Goal: Task Accomplishment & Management: Use online tool/utility

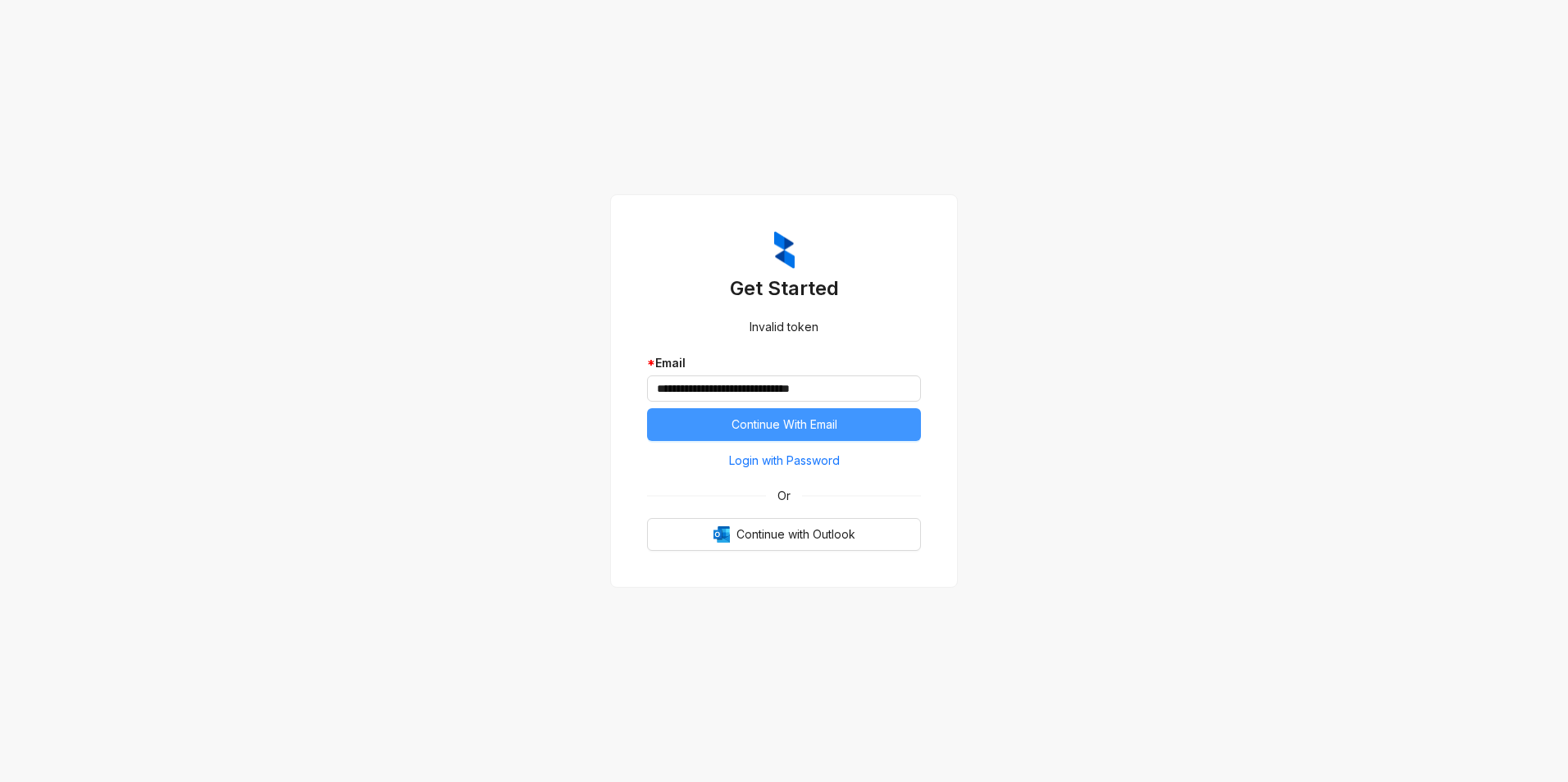
click at [770, 420] on span "Continue With Email" at bounding box center [784, 424] width 106 height 18
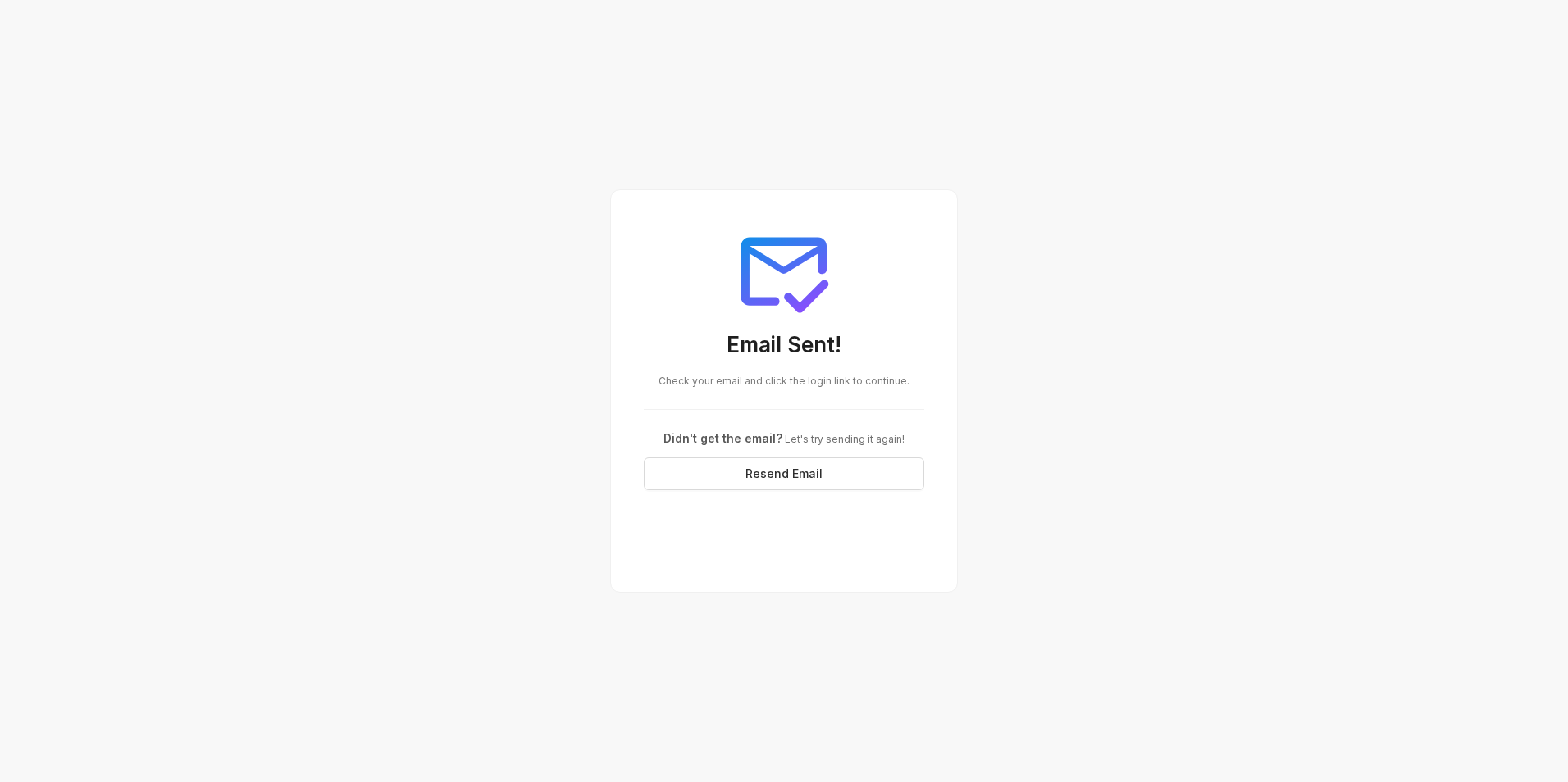
click at [764, 407] on div "Email Sent! Check your email and click the login link to continue. Didn't get t…" at bounding box center [783, 357] width 320 height 308
click at [766, 405] on div "Email Sent! Check your email and click the login link to continue. Didn't get t…" at bounding box center [783, 357] width 320 height 308
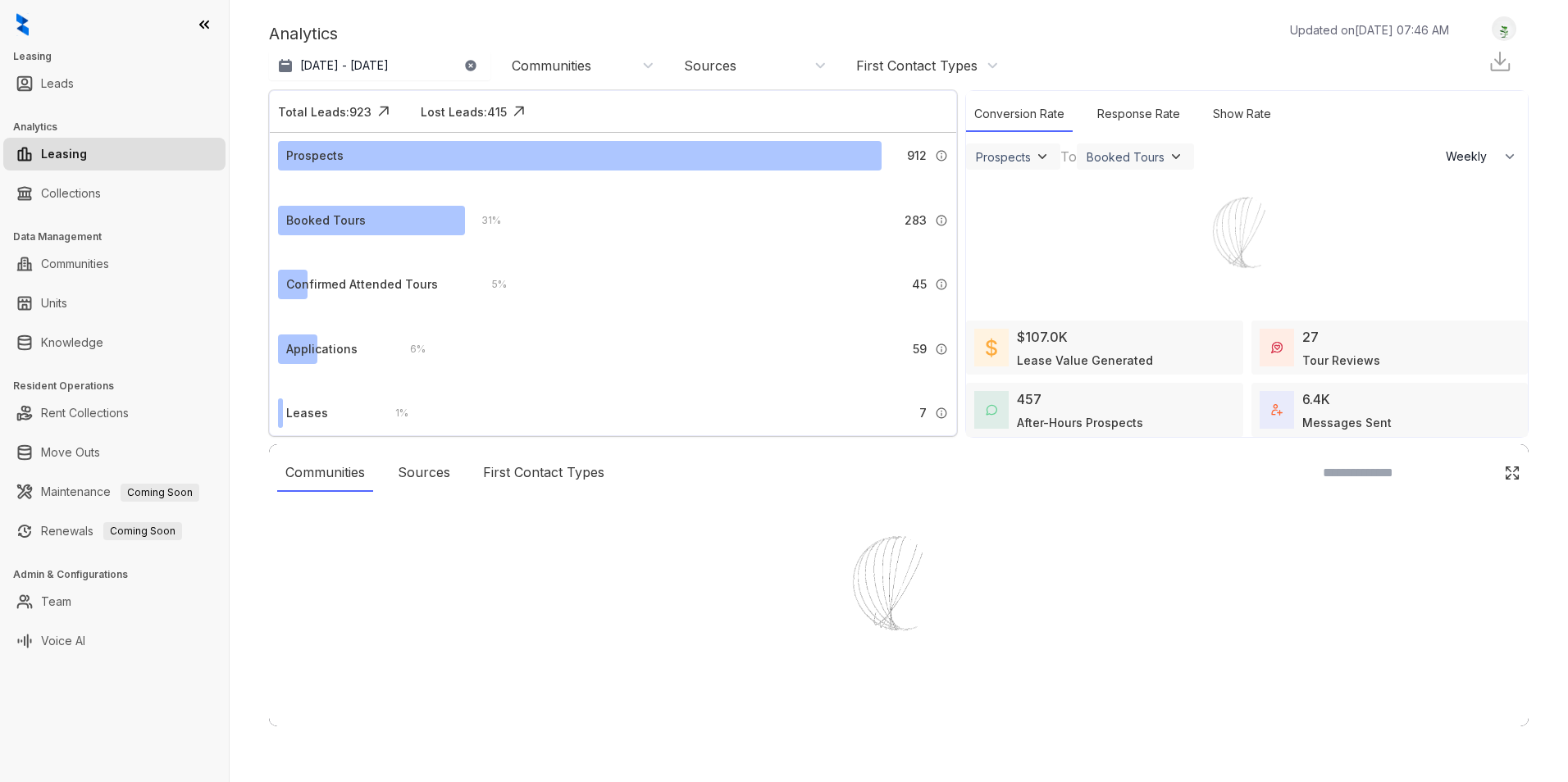
select select "******"
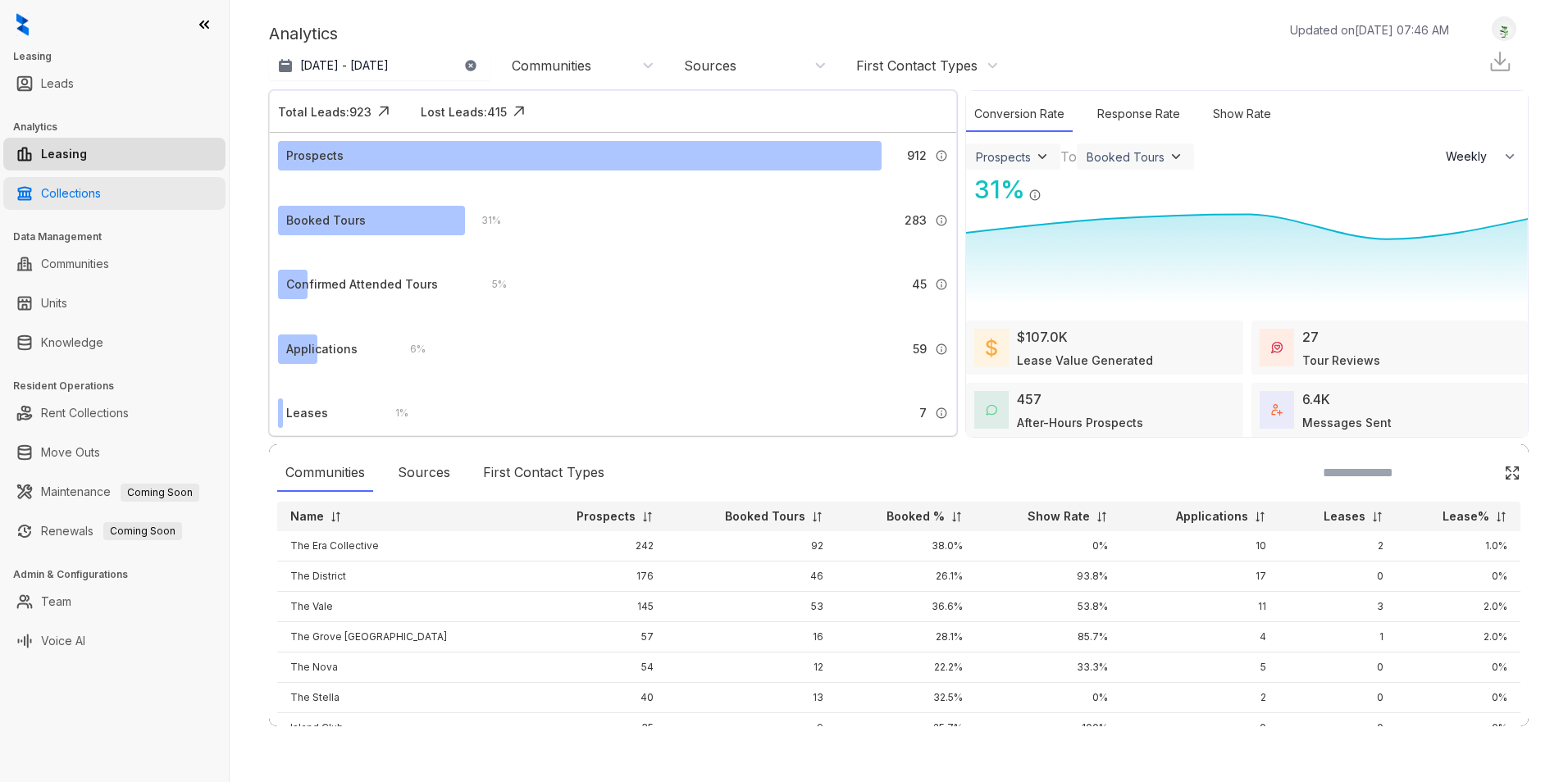
click at [59, 193] on link "Collections" at bounding box center [71, 193] width 60 height 33
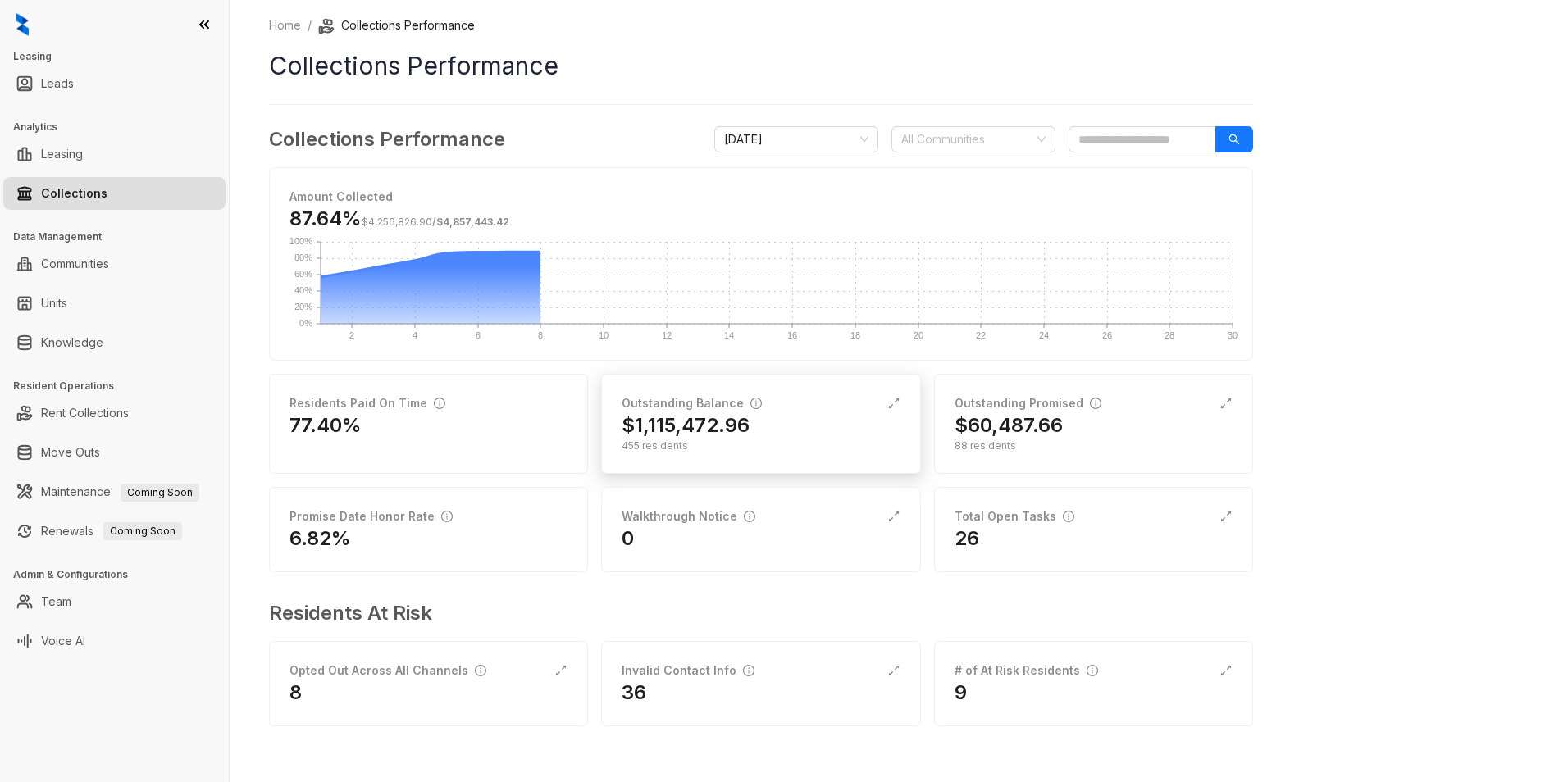
click at [682, 405] on div "Outstanding Balance" at bounding box center [691, 403] width 140 height 18
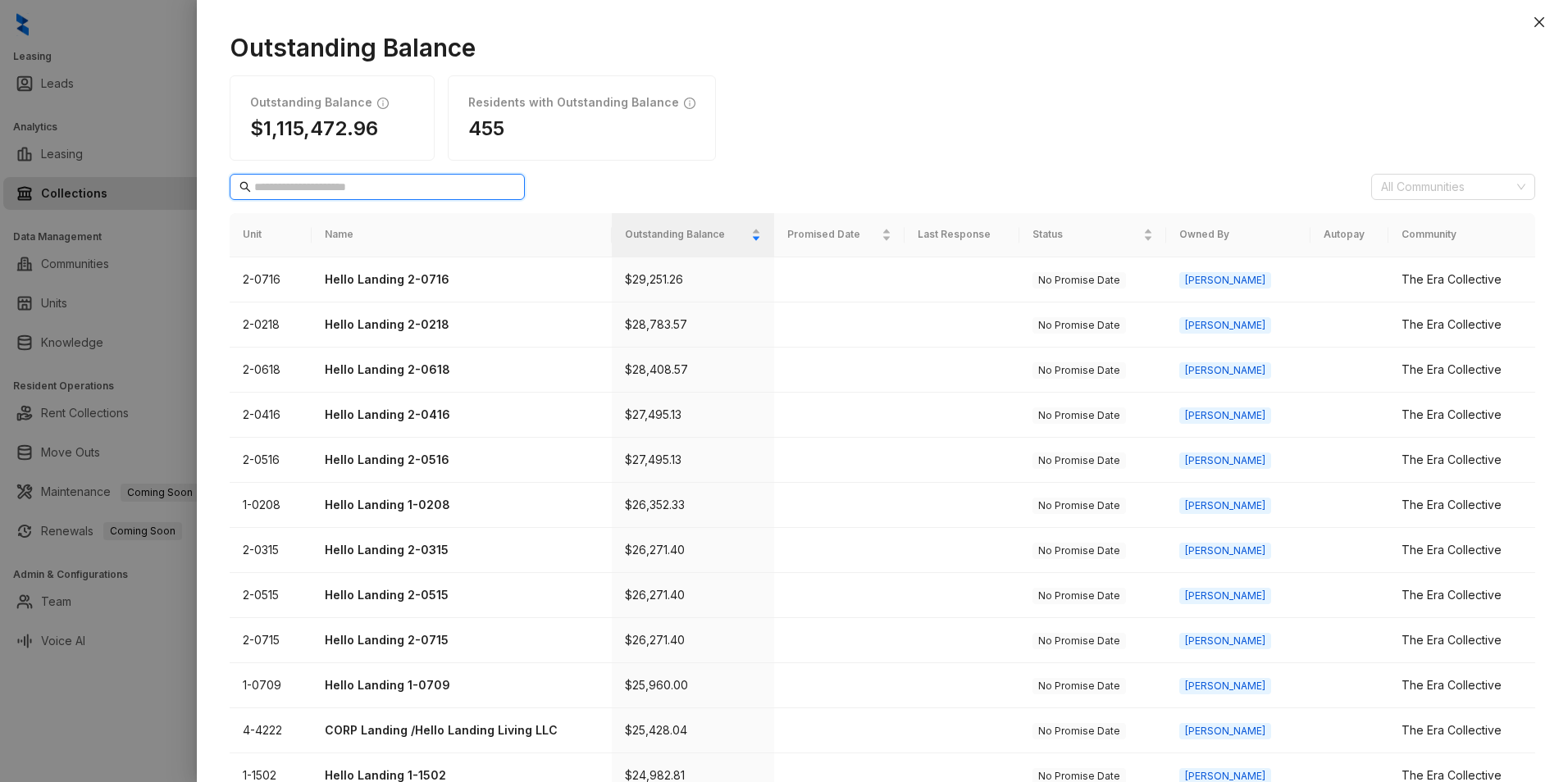
click at [449, 188] on input "text" at bounding box center [378, 187] width 248 height 18
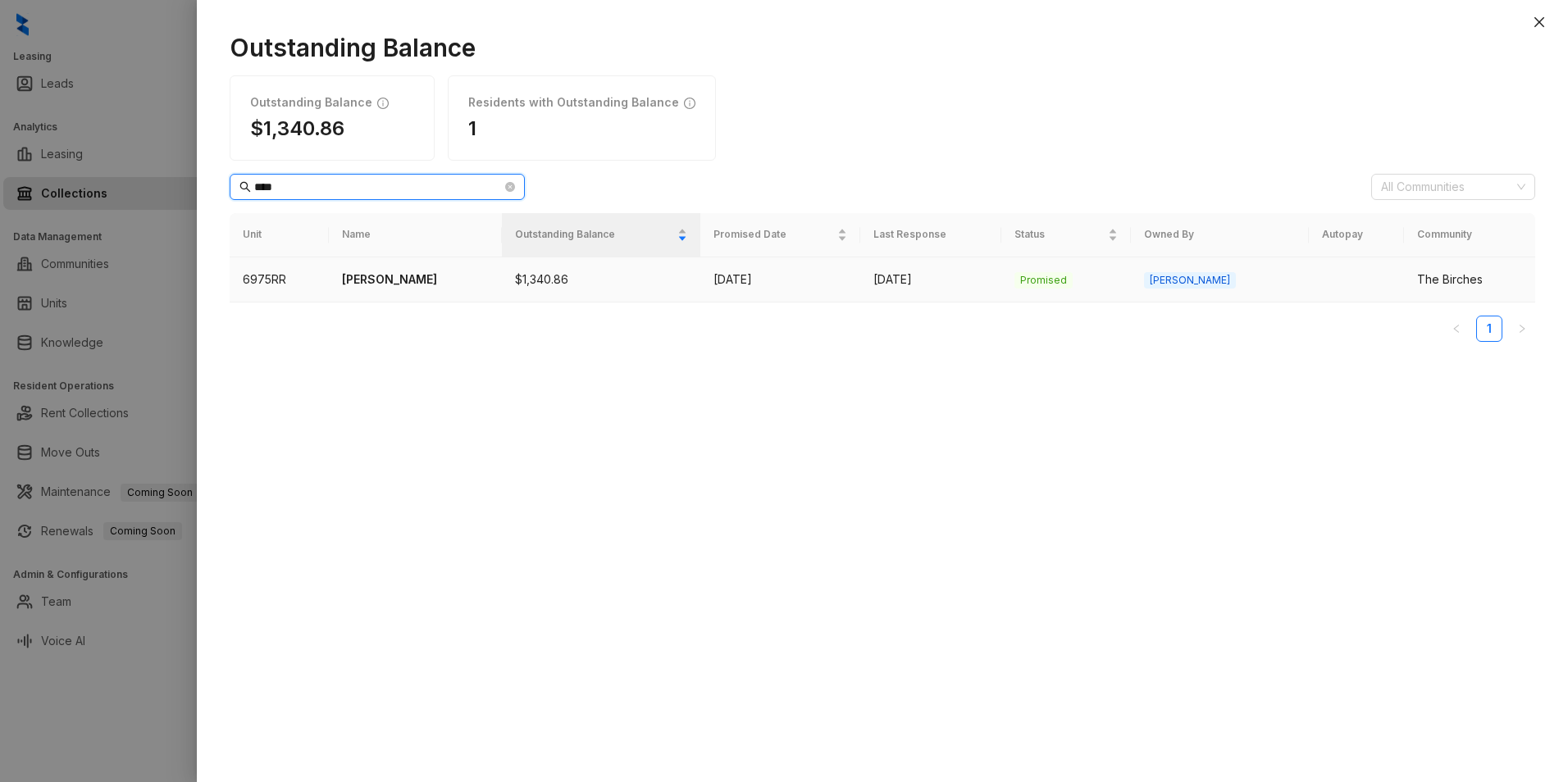
type input "****"
click at [387, 276] on p "[PERSON_NAME]" at bounding box center [415, 278] width 146 height 18
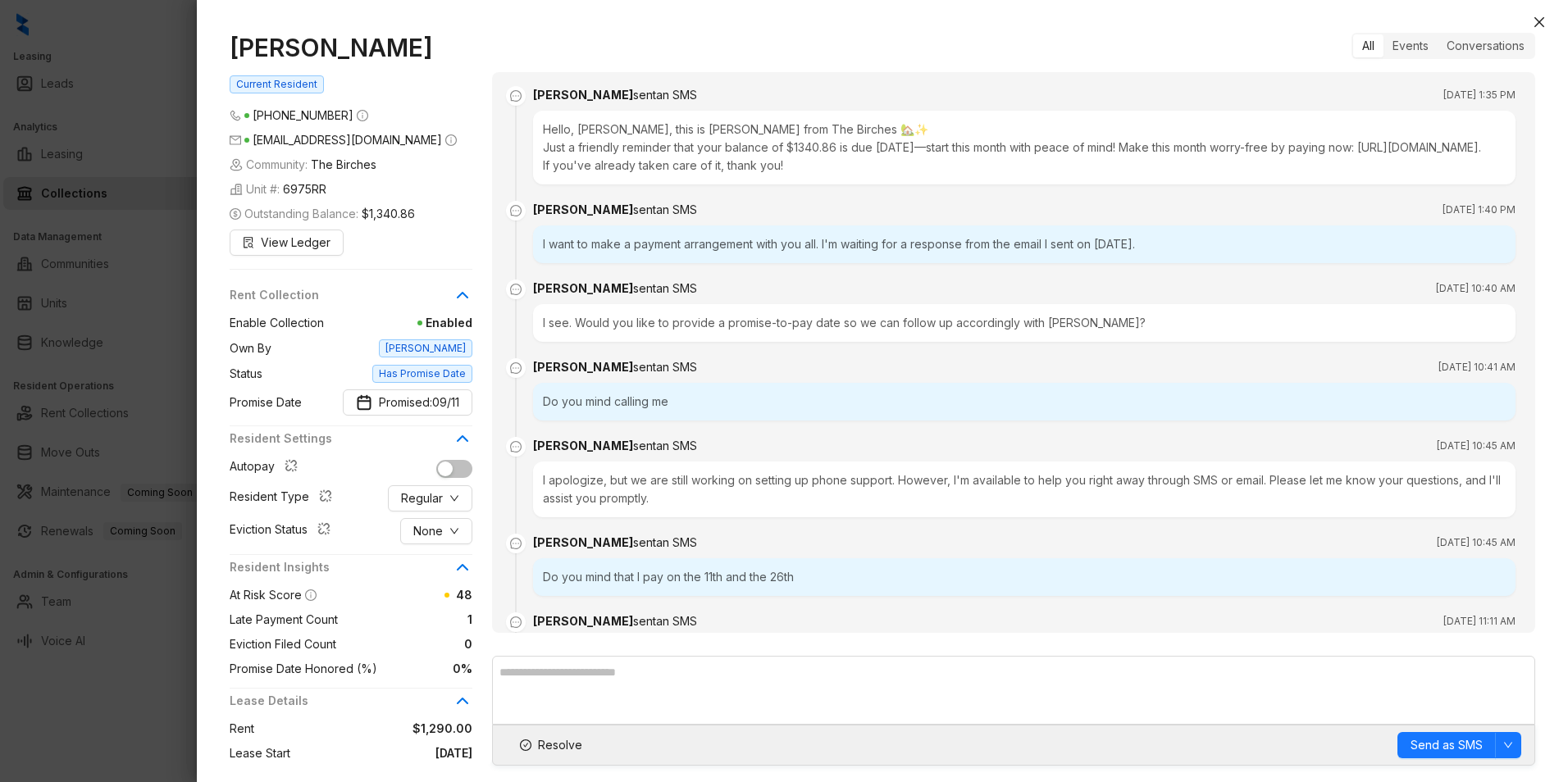
drag, startPoint x: 1546, startPoint y: 21, endPoint x: 1539, endPoint y: 24, distance: 7.6
click at [1547, 20] on button "Close" at bounding box center [1538, 22] width 20 height 20
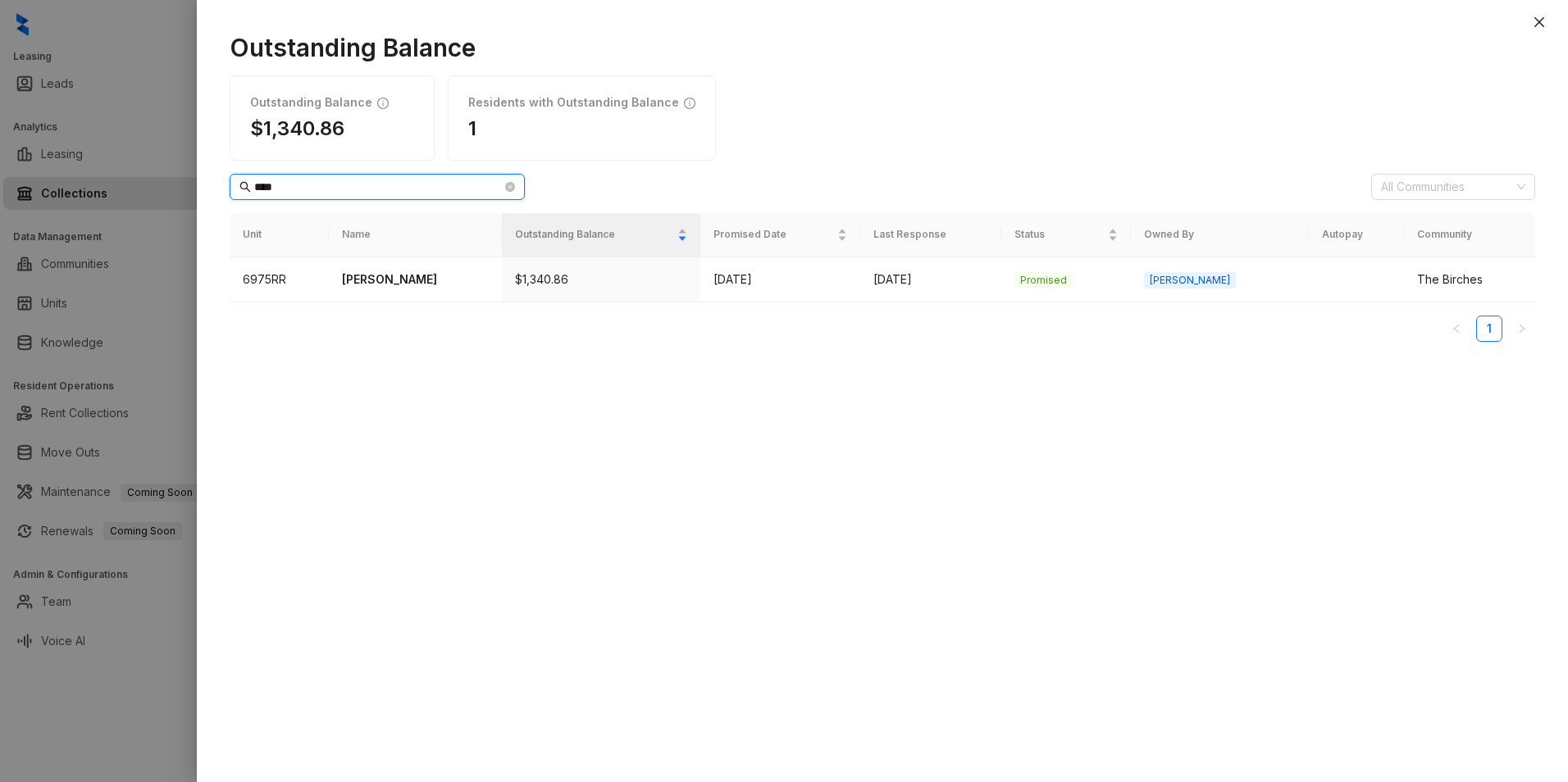
drag, startPoint x: 244, startPoint y: 198, endPoint x: 201, endPoint y: 203, distance: 43.3
click at [201, 203] on div "Outstanding Balance Outstanding Balance $1,340.86 Residents with Outstanding Ba…" at bounding box center [882, 399] width 1371 height 766
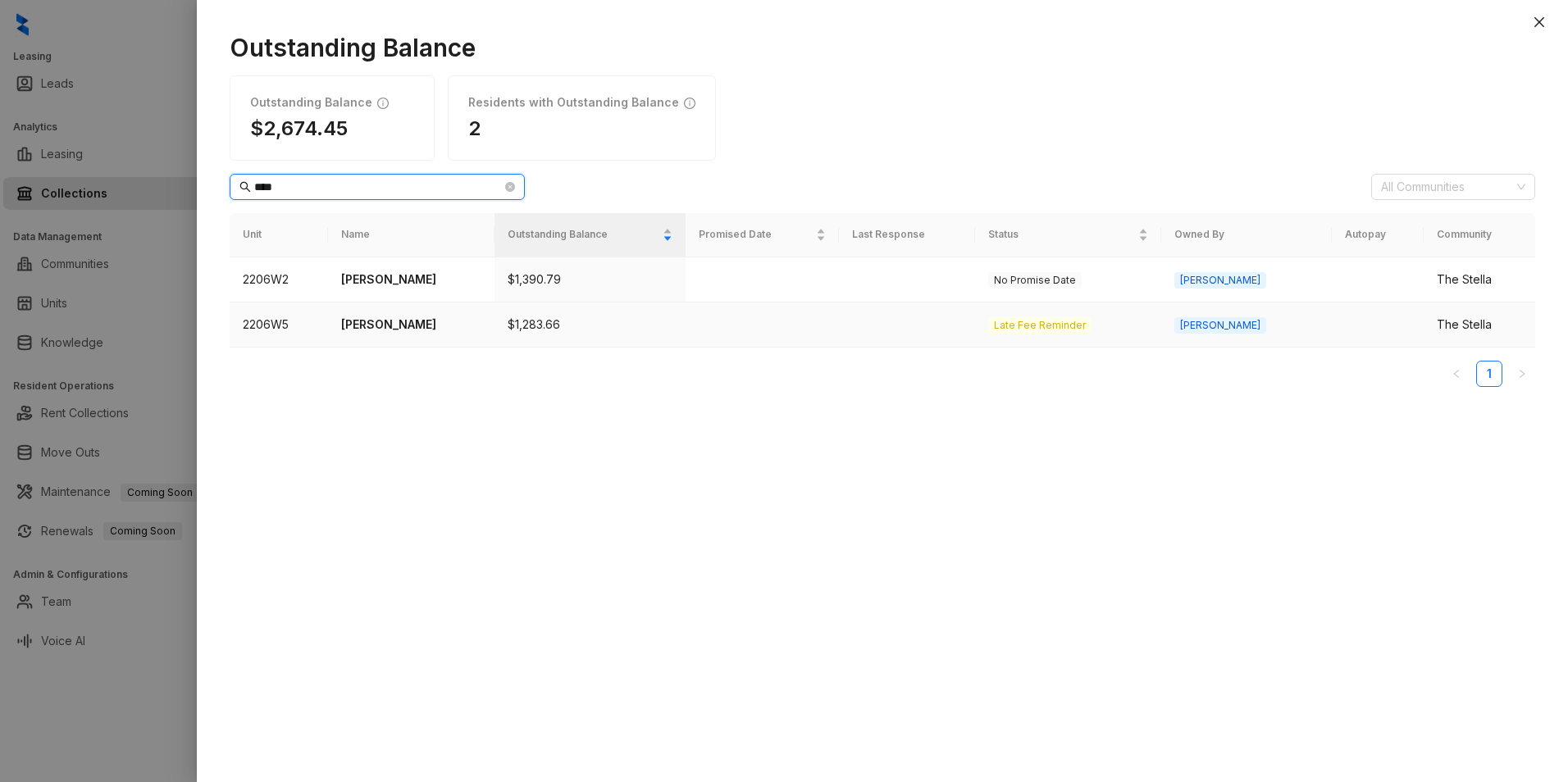
type input "****"
click at [400, 321] on p "[PERSON_NAME]" at bounding box center [411, 324] width 140 height 18
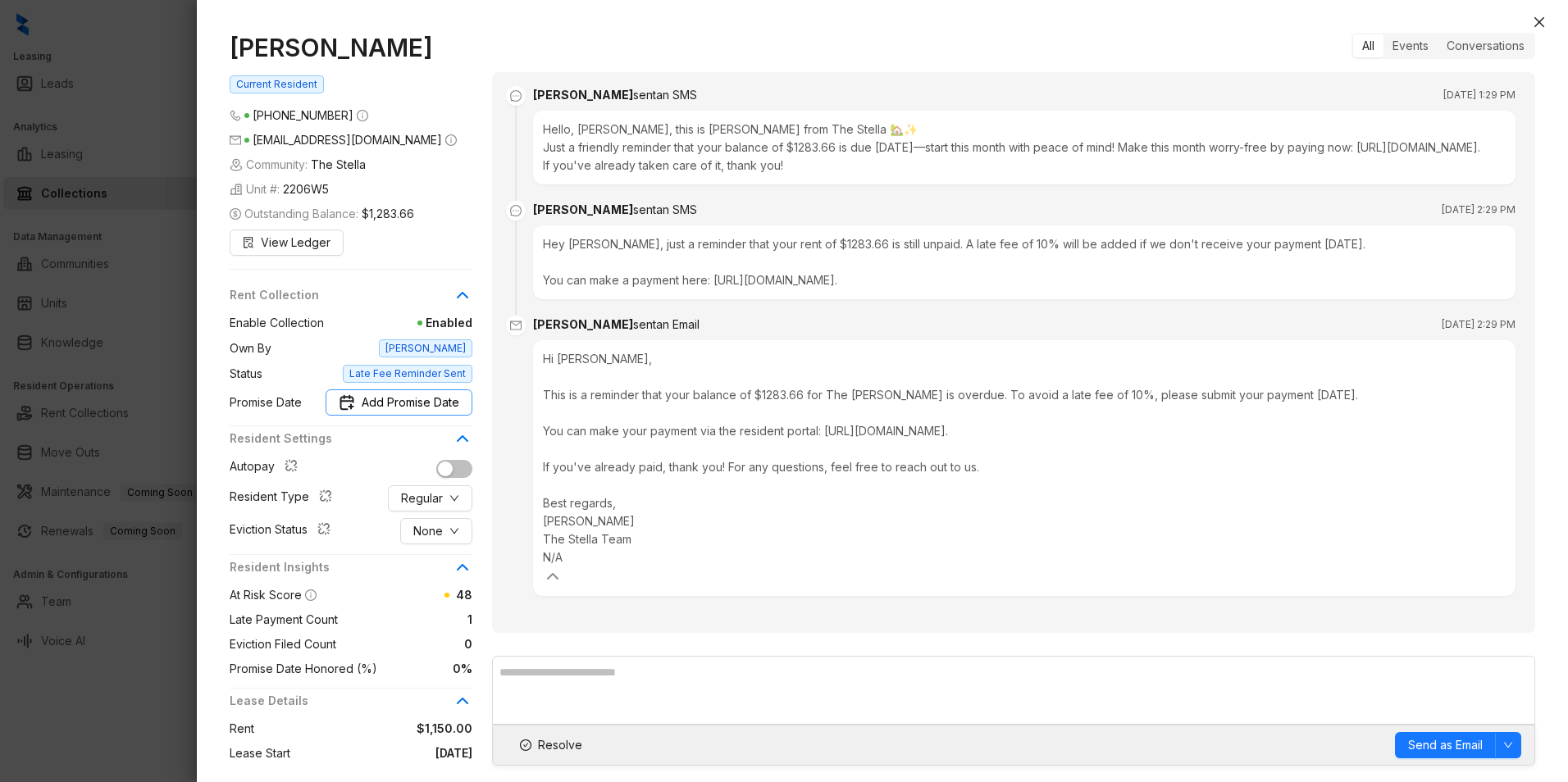
click at [438, 401] on span "Add Promise Date" at bounding box center [411, 402] width 98 height 18
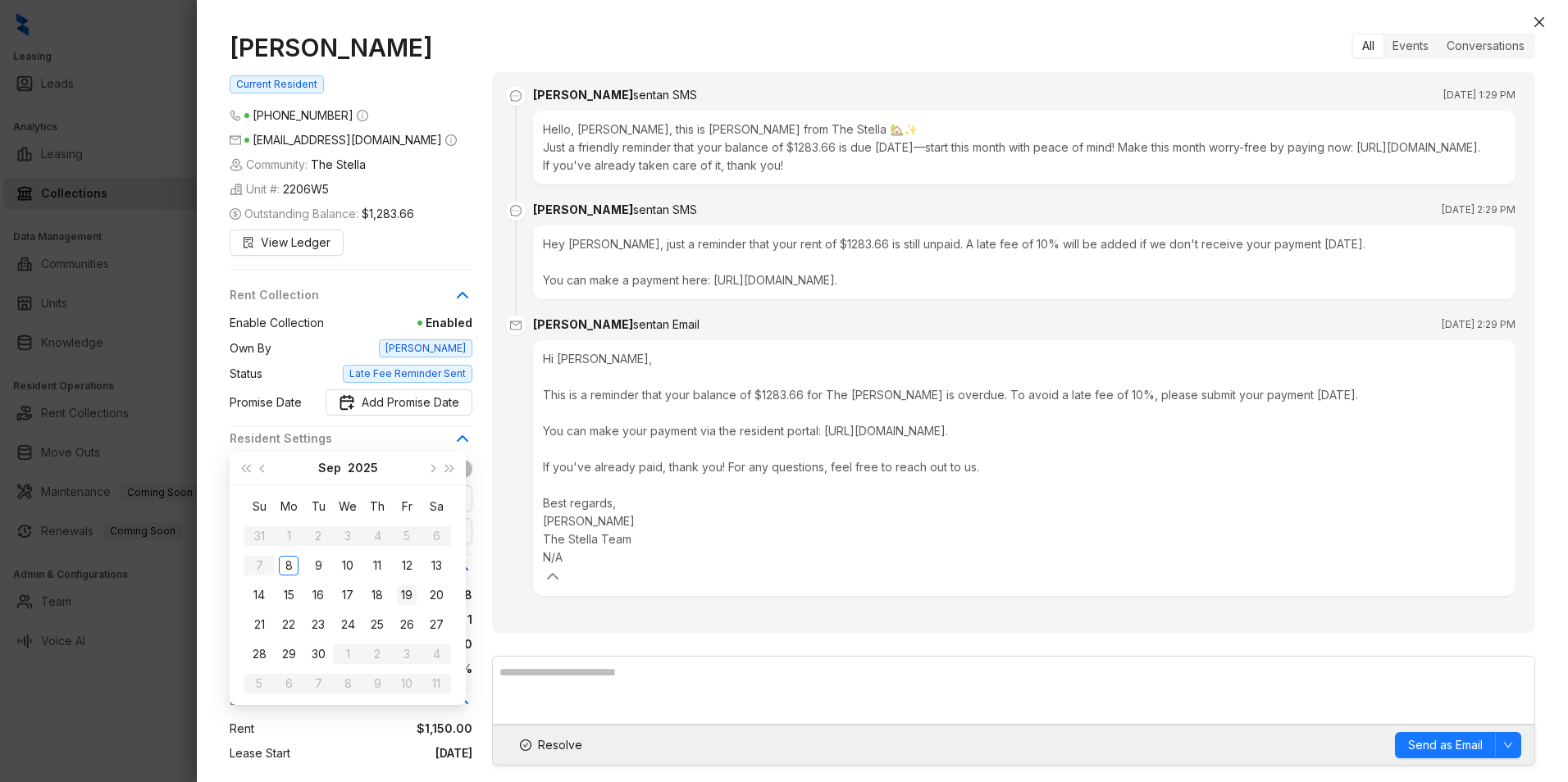
type input "**********"
click at [409, 589] on div "19" at bounding box center [406, 594] width 20 height 20
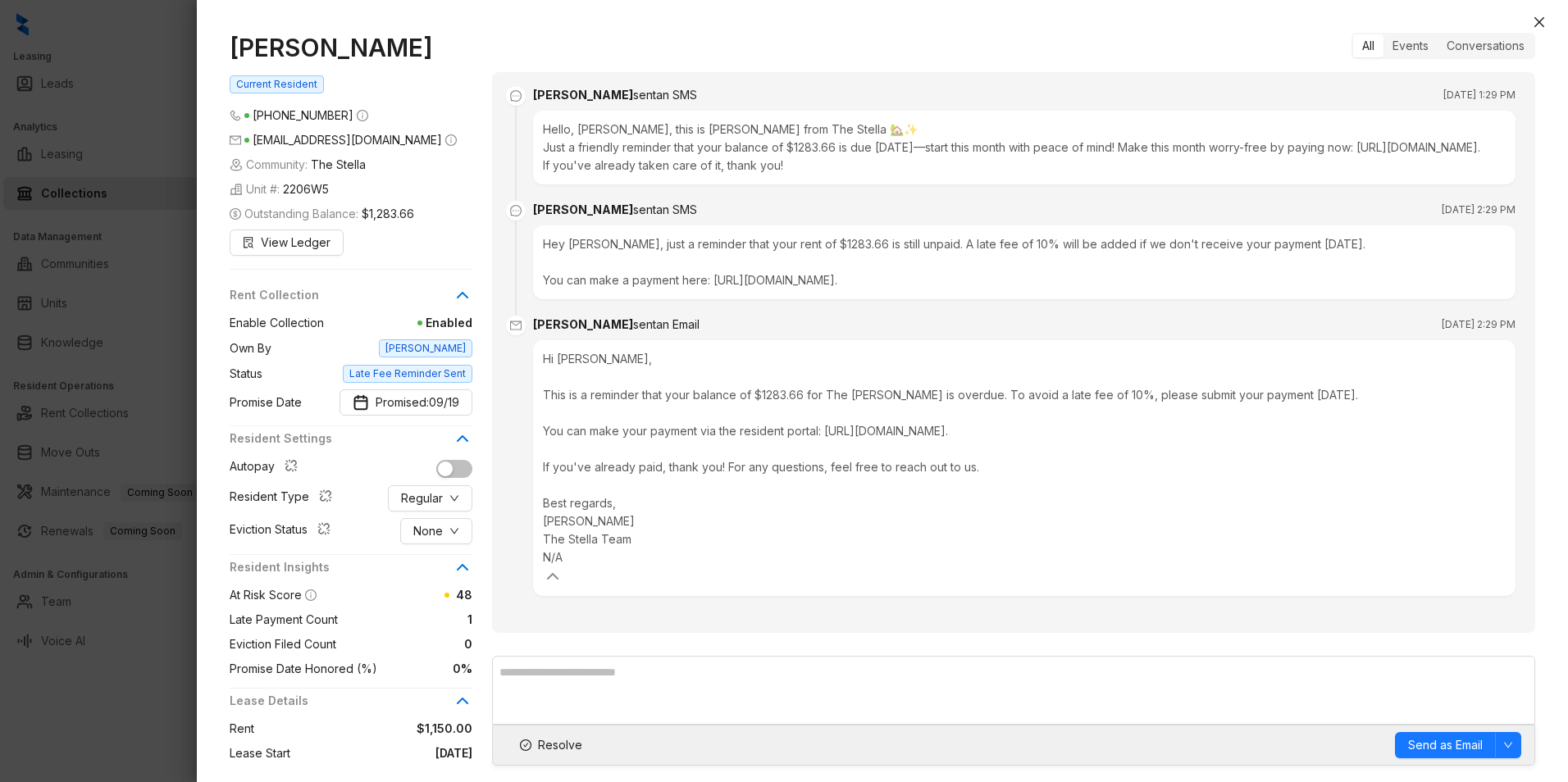
click at [563, 566] on icon at bounding box center [552, 576] width 20 height 20
click at [302, 236] on span "View Ledger" at bounding box center [295, 242] width 69 height 18
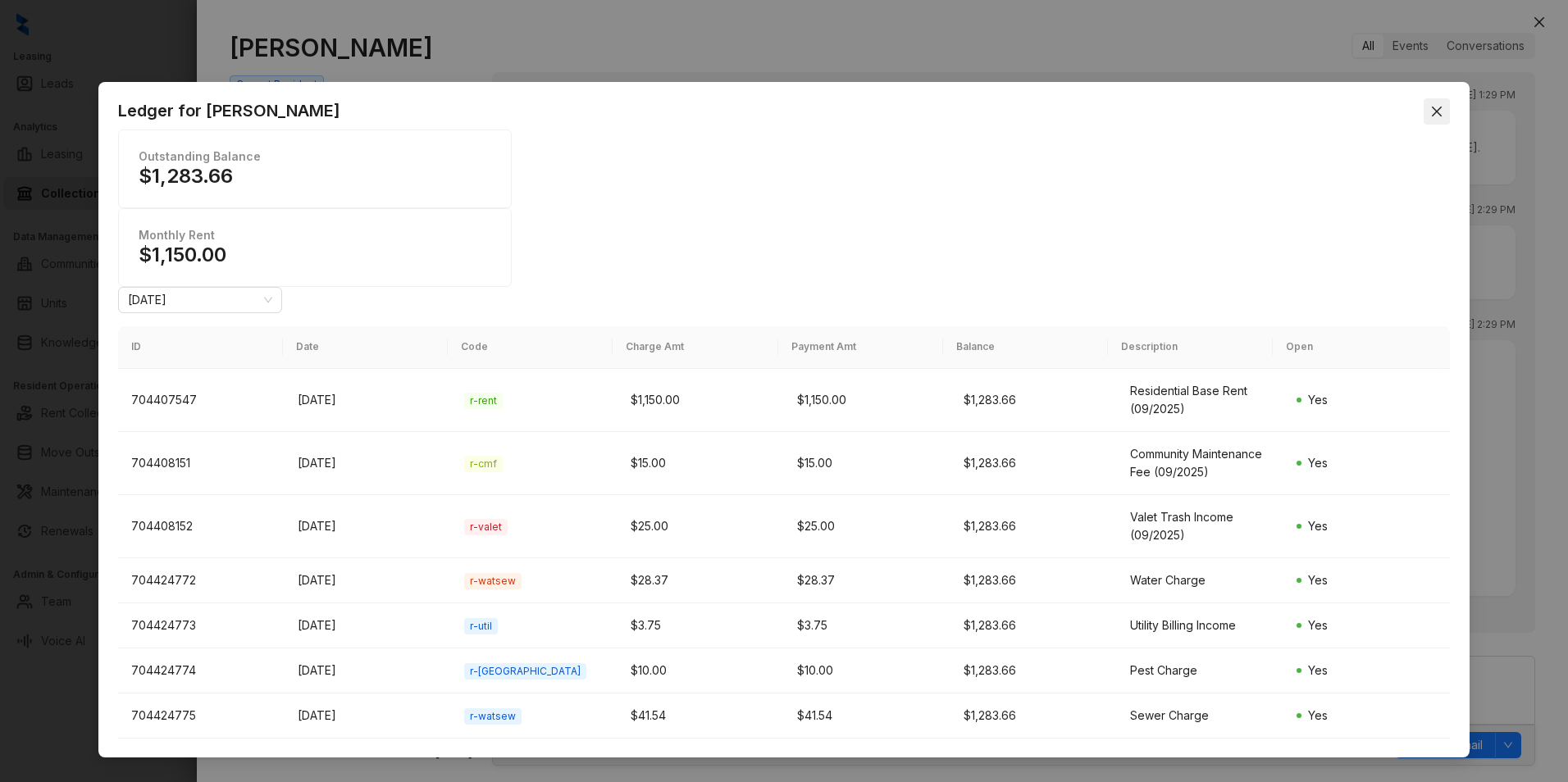
click at [1435, 109] on icon "close" at bounding box center [1436, 112] width 9 height 9
